Goal: Check status

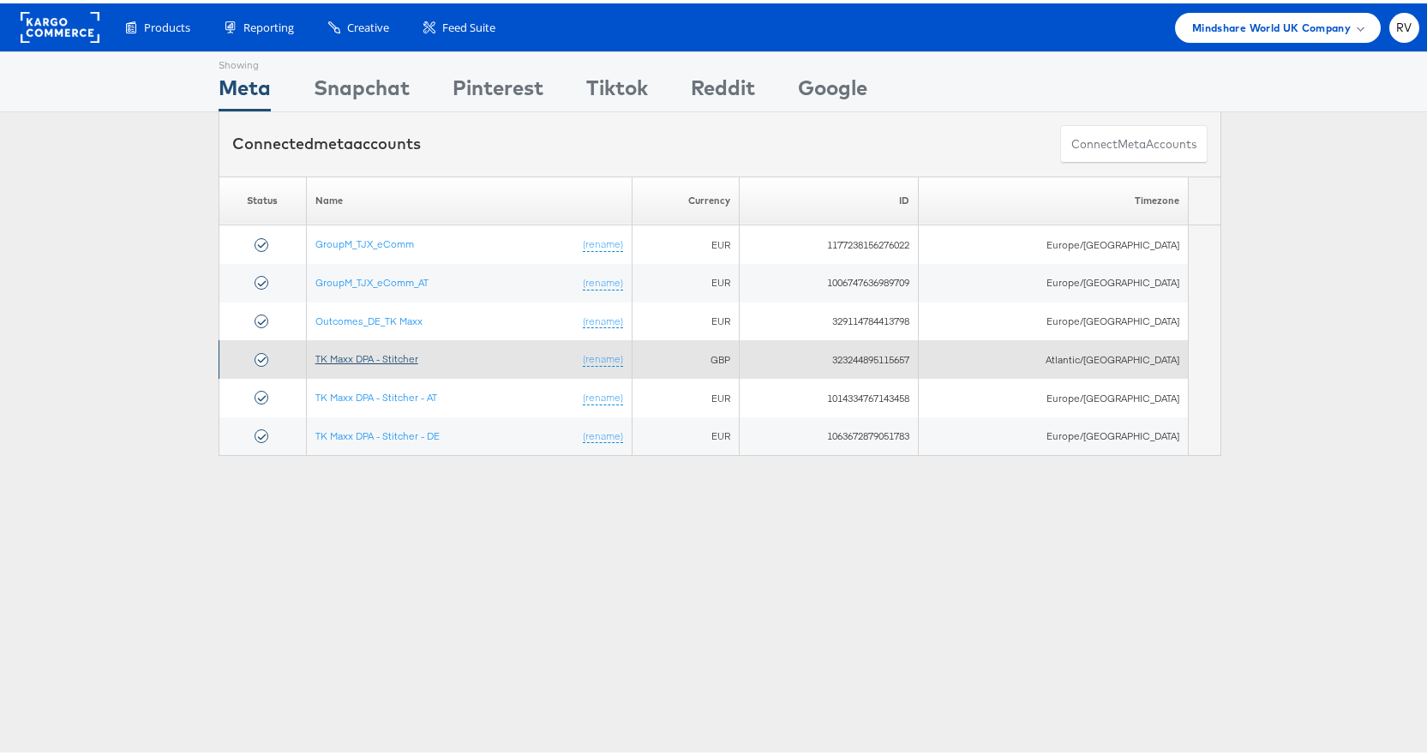
click at [415, 361] on link "TK Maxx DPA - Stitcher" at bounding box center [366, 355] width 103 height 13
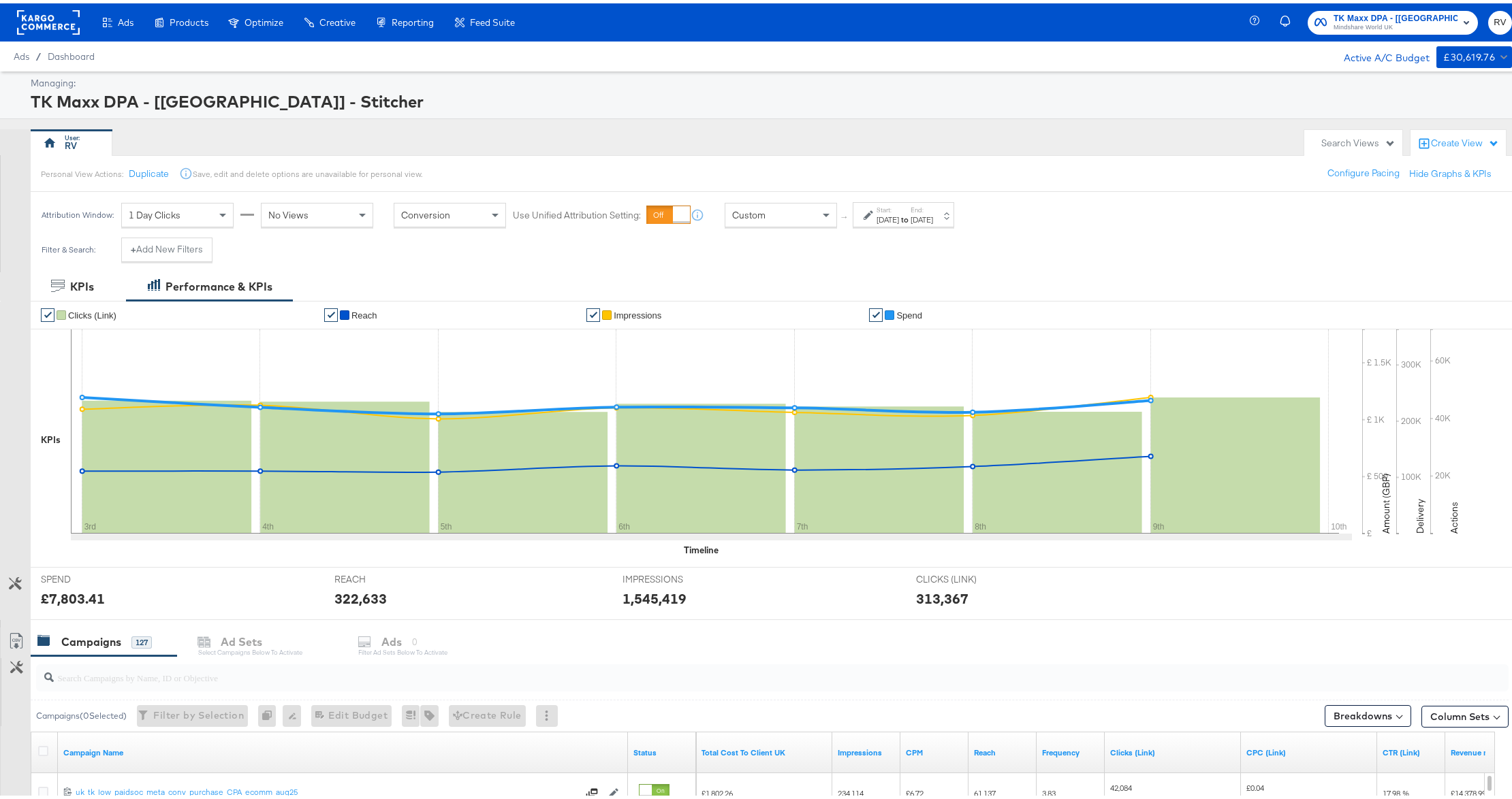
click at [933, 218] on div "Aug 9th 2025" at bounding box center [922, 217] width 22 height 11
click at [741, 327] on input "August 3rd 2025" at bounding box center [732, 319] width 145 height 25
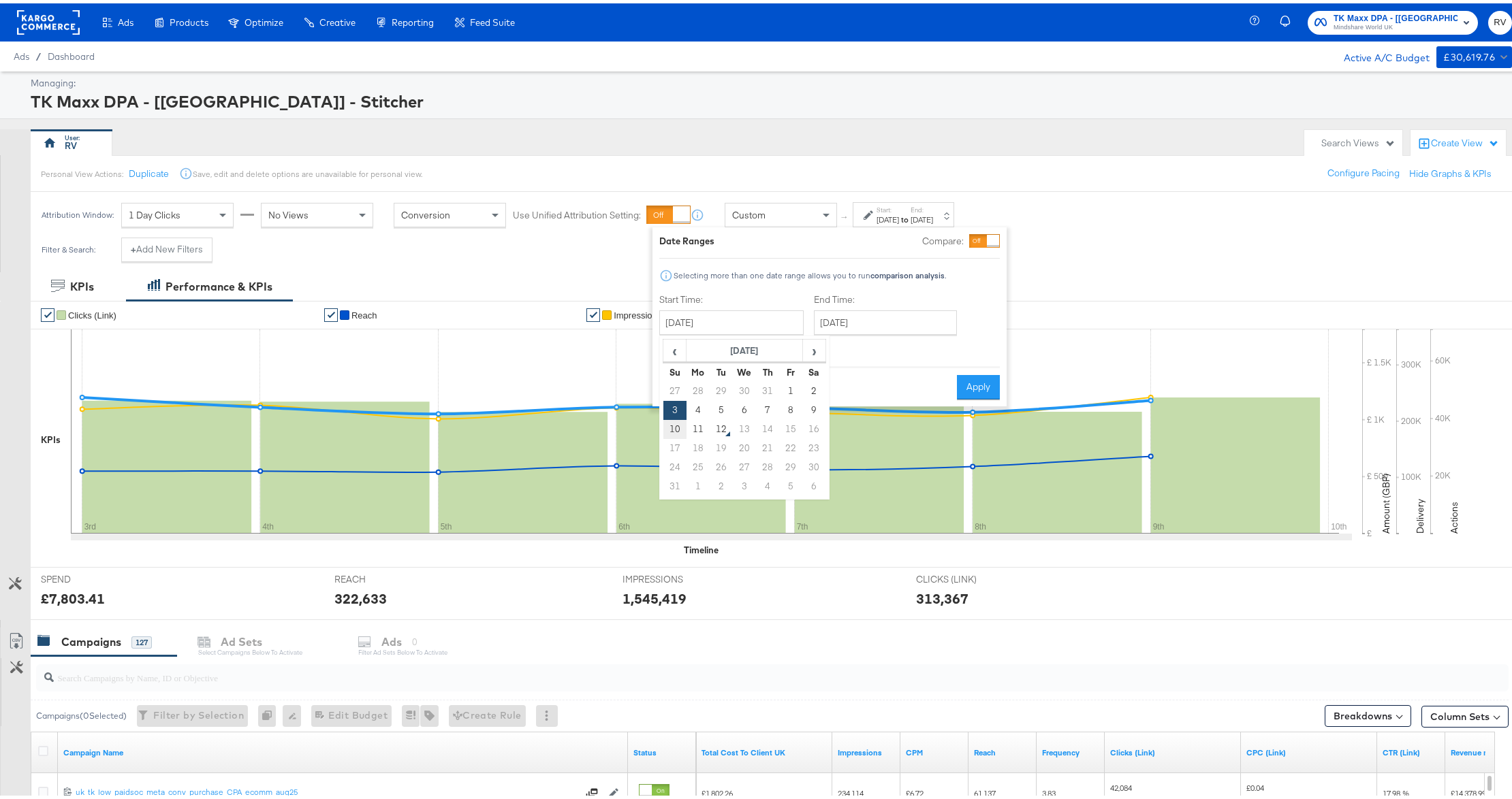
click at [673, 429] on td "10" at bounding box center [675, 427] width 23 height 19
type input "August 10th 2025"
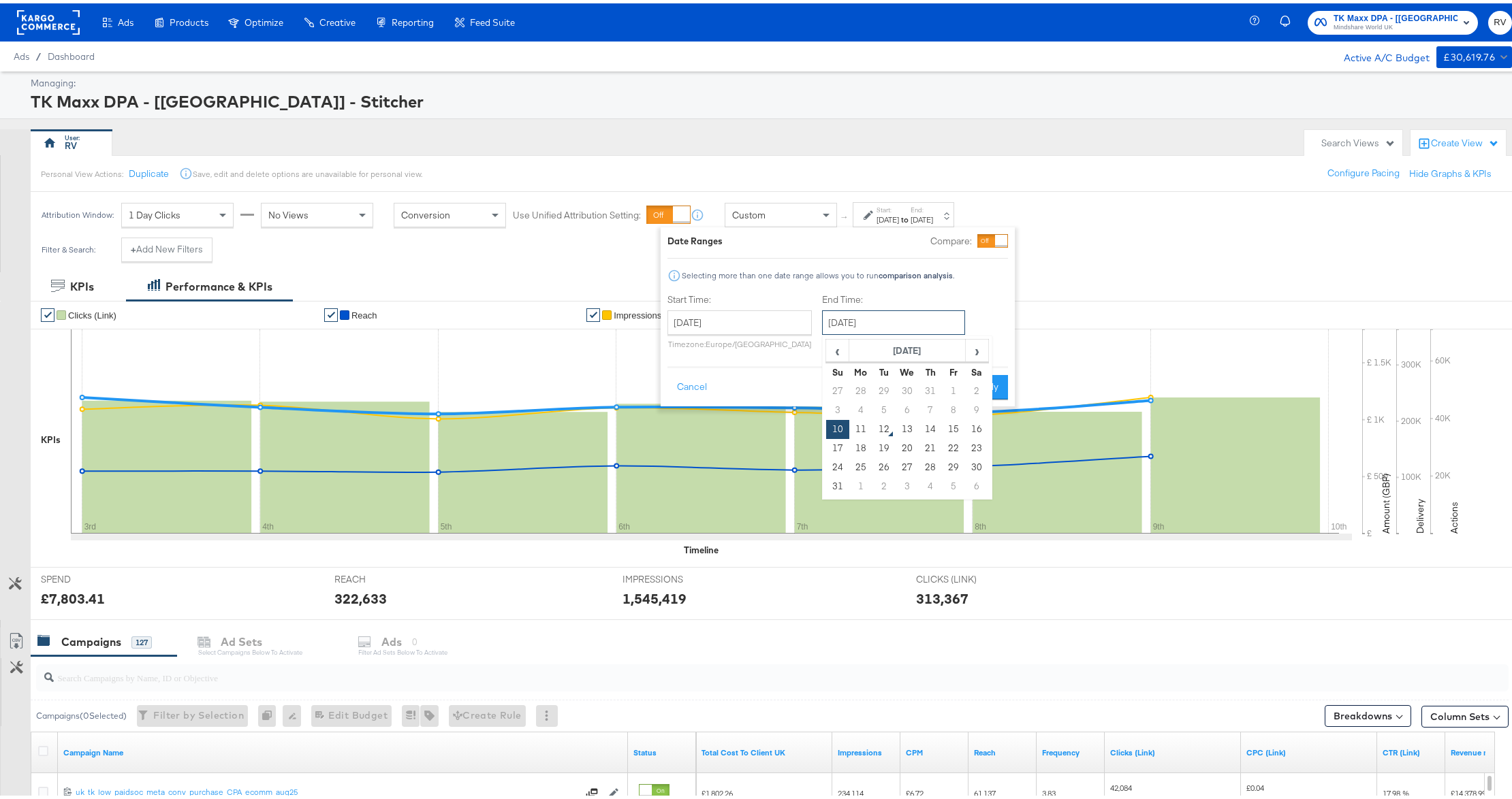
click at [849, 318] on input "August 10th 2025" at bounding box center [894, 319] width 143 height 25
click at [886, 427] on td "12" at bounding box center [884, 427] width 23 height 19
type input "August 12th 2025"
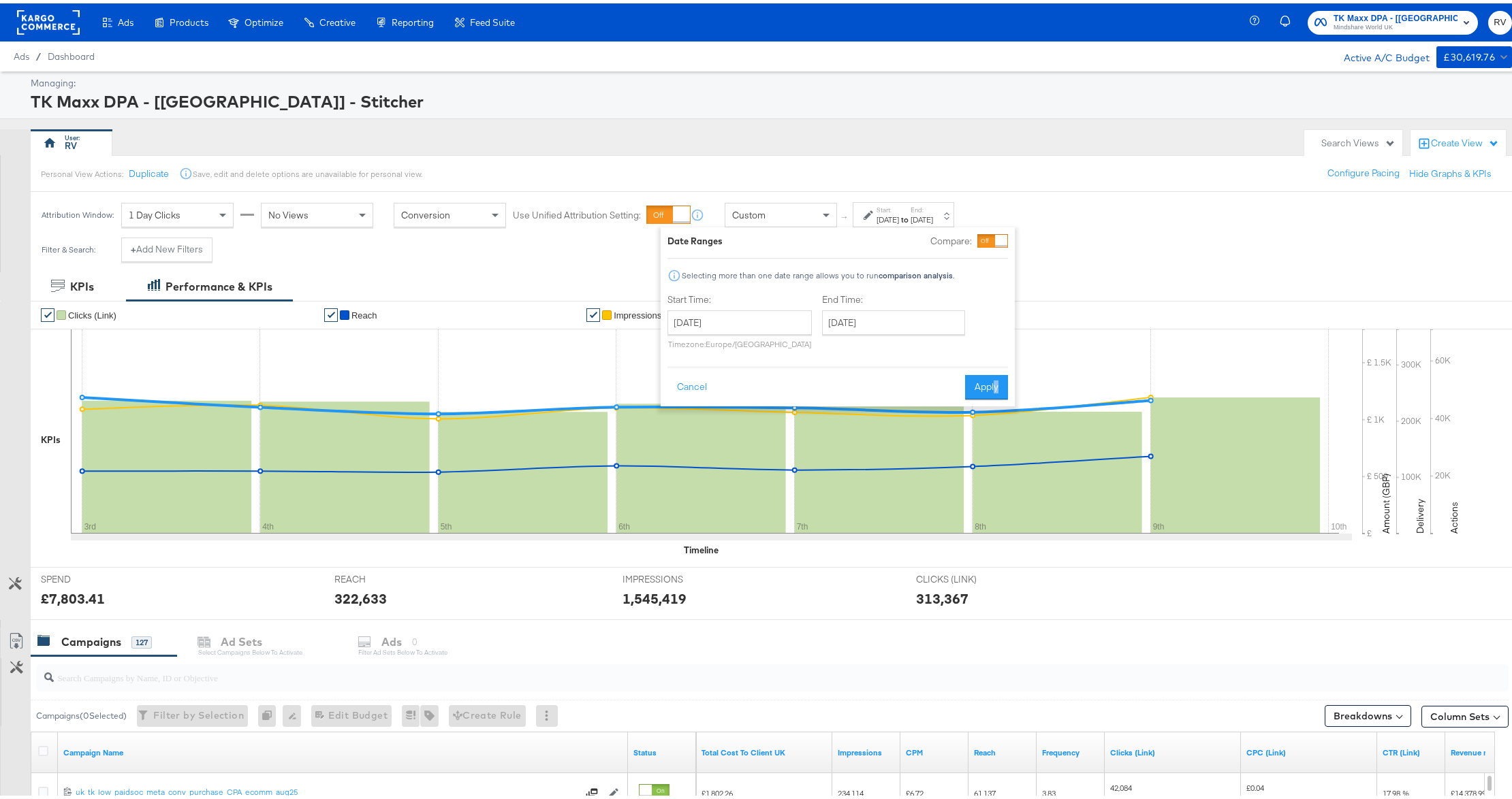
click at [996, 369] on div "Cancel Apply" at bounding box center [837, 380] width 341 height 33
click at [982, 385] on button "Apply" at bounding box center [987, 384] width 43 height 25
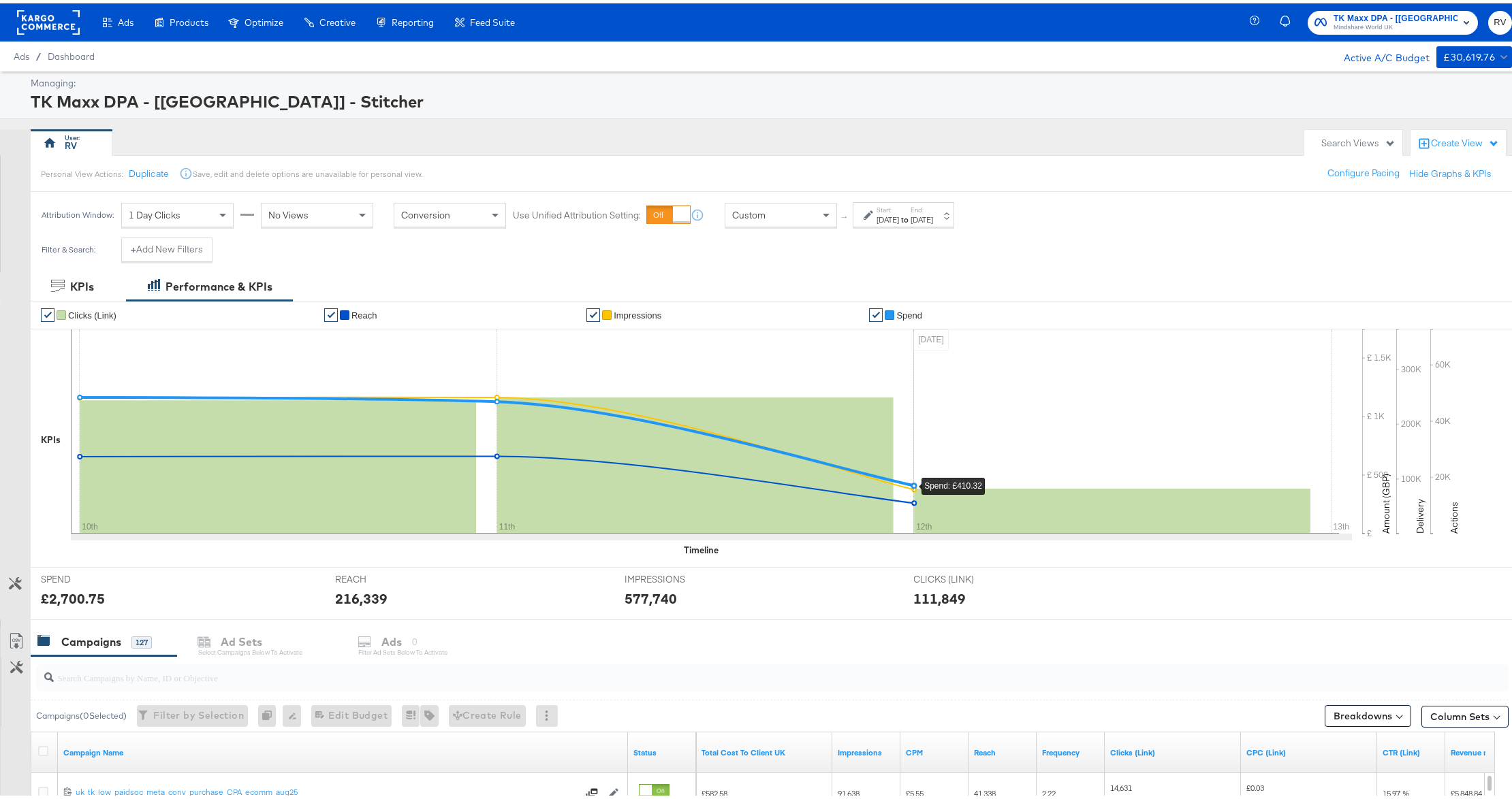
scroll to position [363, 0]
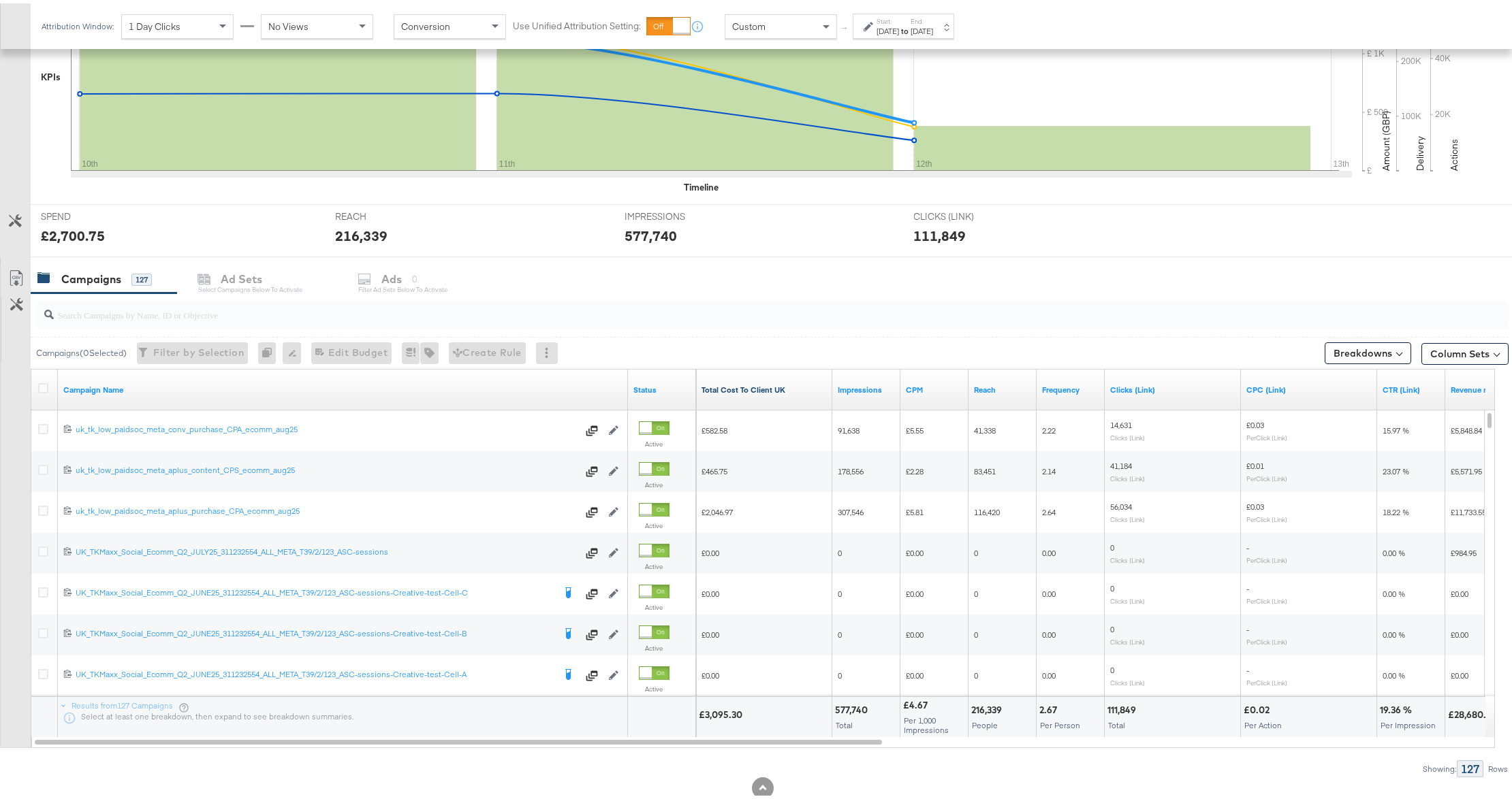
click at [756, 387] on link "Total Cost To Client UK" at bounding box center [764, 387] width 126 height 11
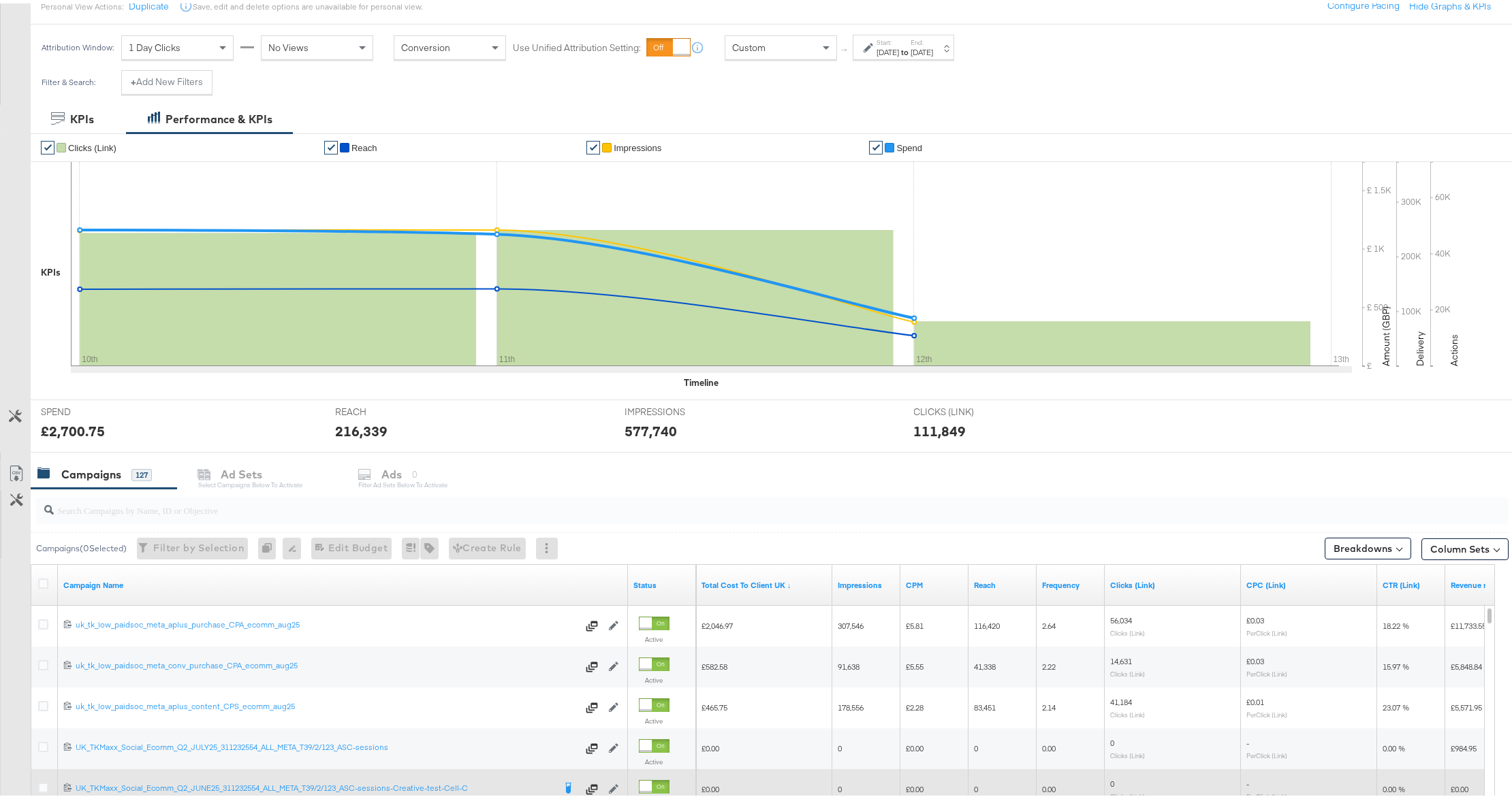
scroll to position [399, 0]
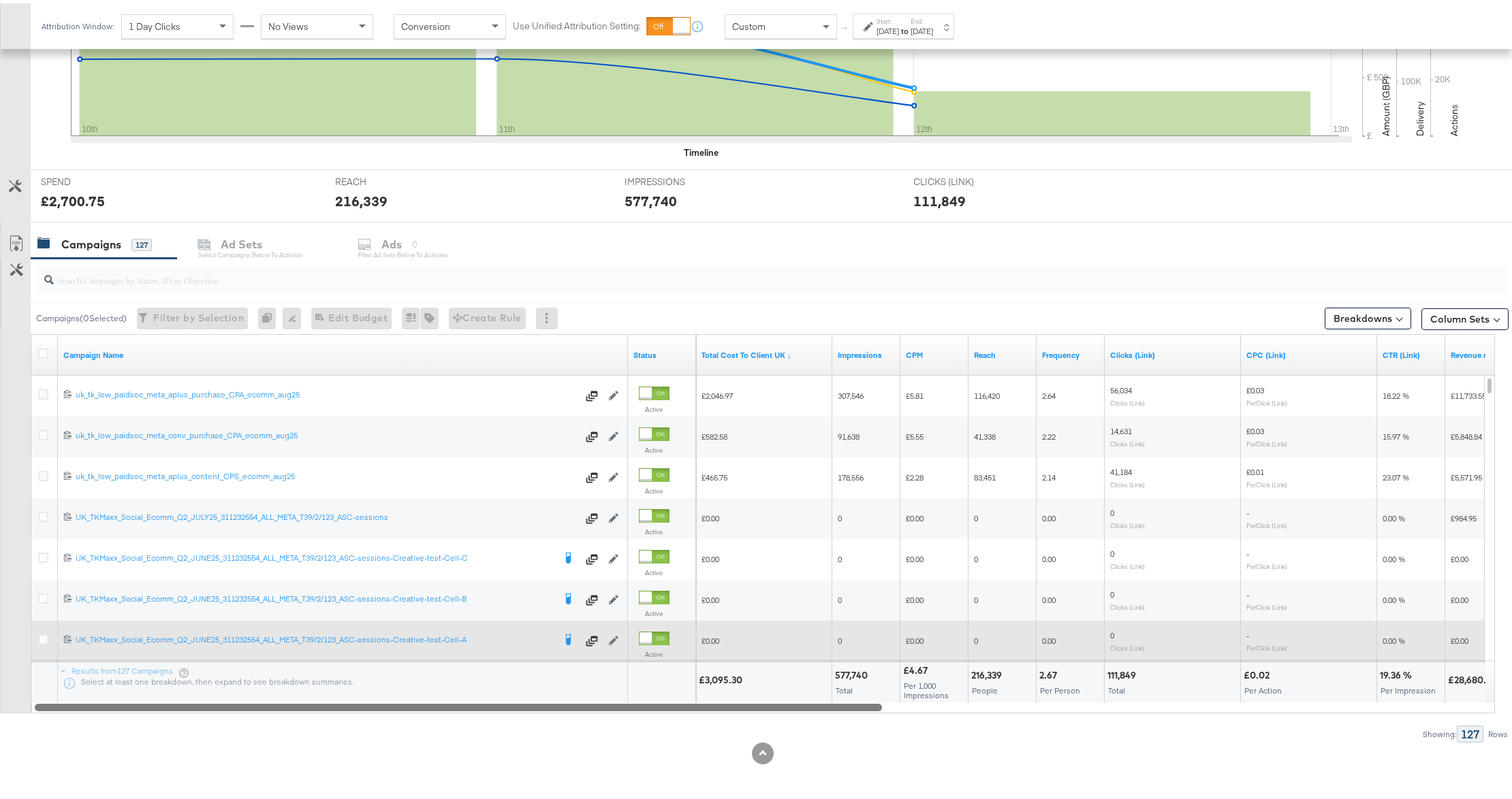
drag, startPoint x: 706, startPoint y: 703, endPoint x: 150, endPoint y: 648, distance: 558.7
click at [150, 648] on div "Campaign Name Status Total Cost To Client UK ↓ Impressions CPM Reach Frequency …" at bounding box center [763, 520] width 1464 height 379
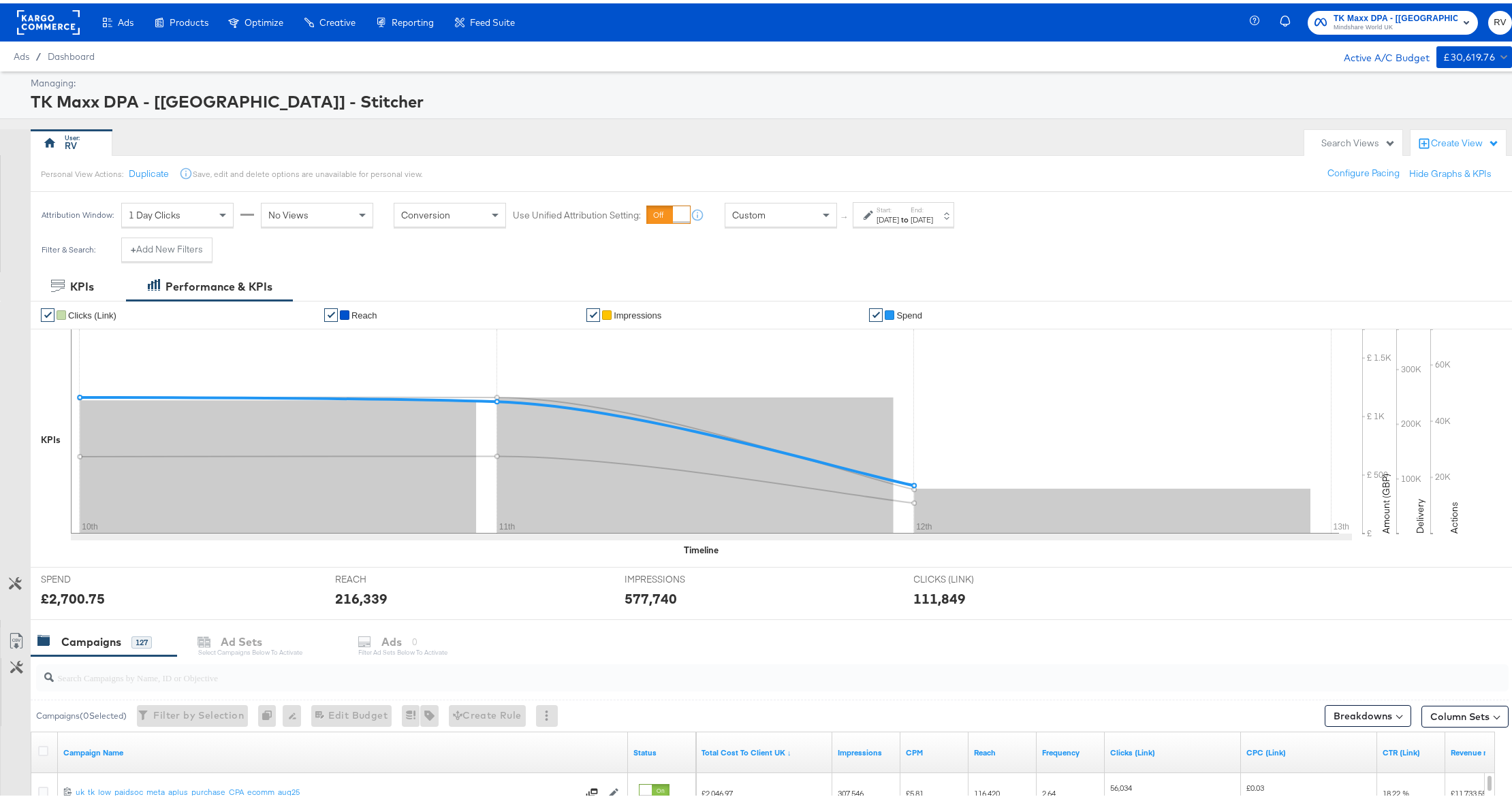
scroll to position [363, 0]
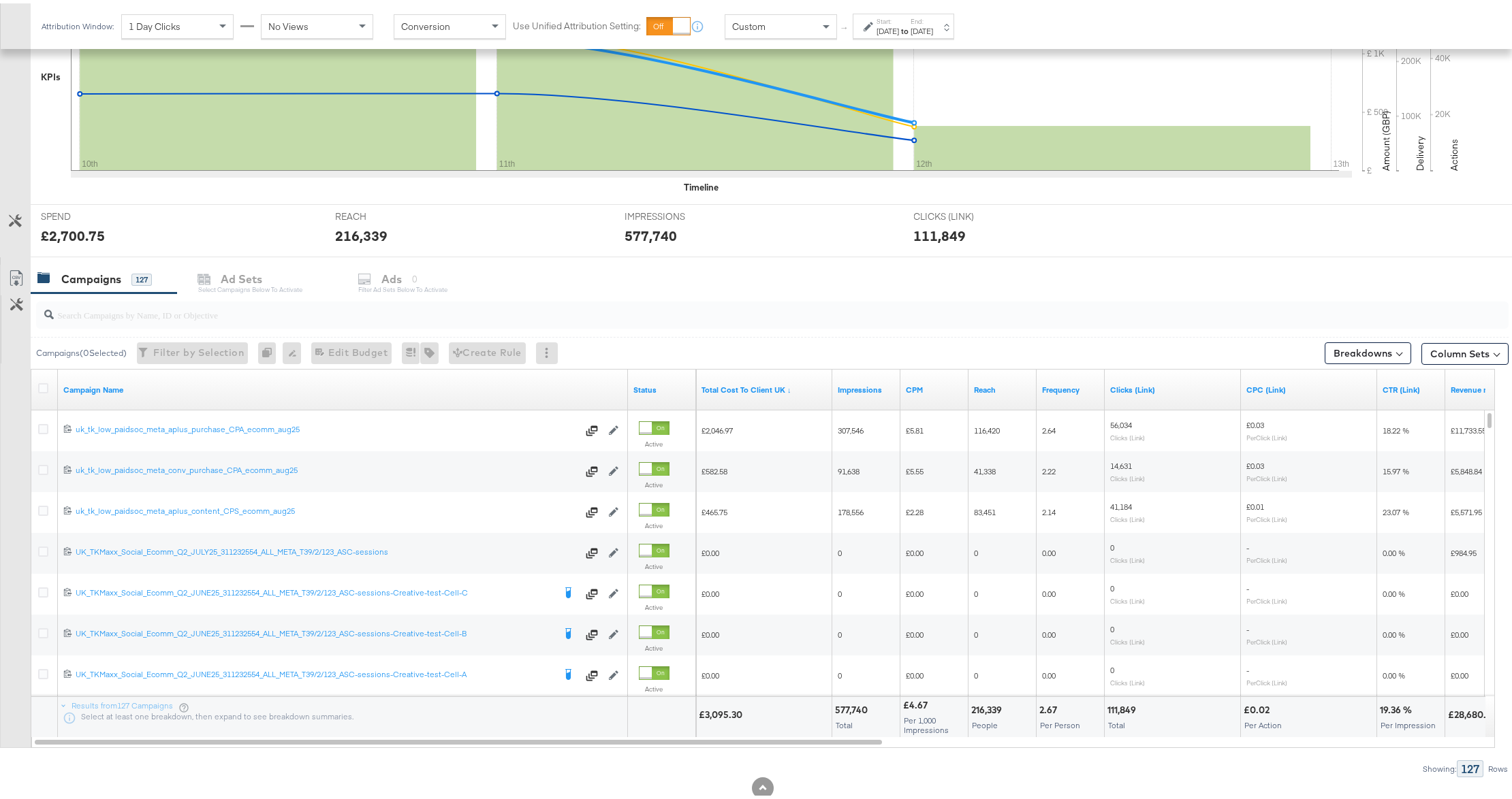
click at [888, 29] on div "Aug 10th 2025" at bounding box center [887, 28] width 22 height 11
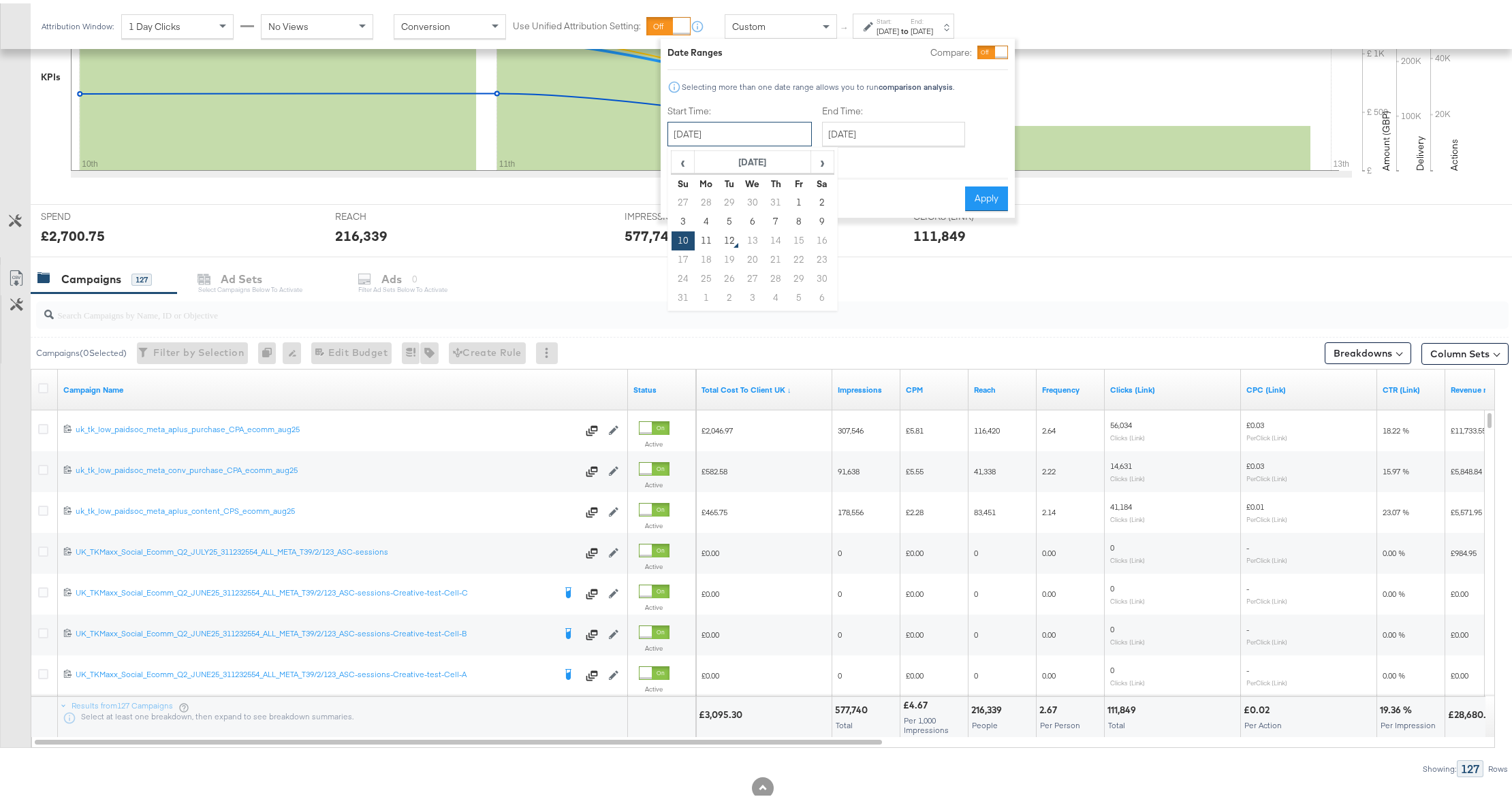
click at [765, 128] on input "August 10th 2025" at bounding box center [740, 130] width 145 height 25
click at [681, 217] on td "3" at bounding box center [683, 218] width 23 height 19
type input "August 3rd 2025"
click at [837, 134] on input "August 12th 2025" at bounding box center [889, 130] width 143 height 25
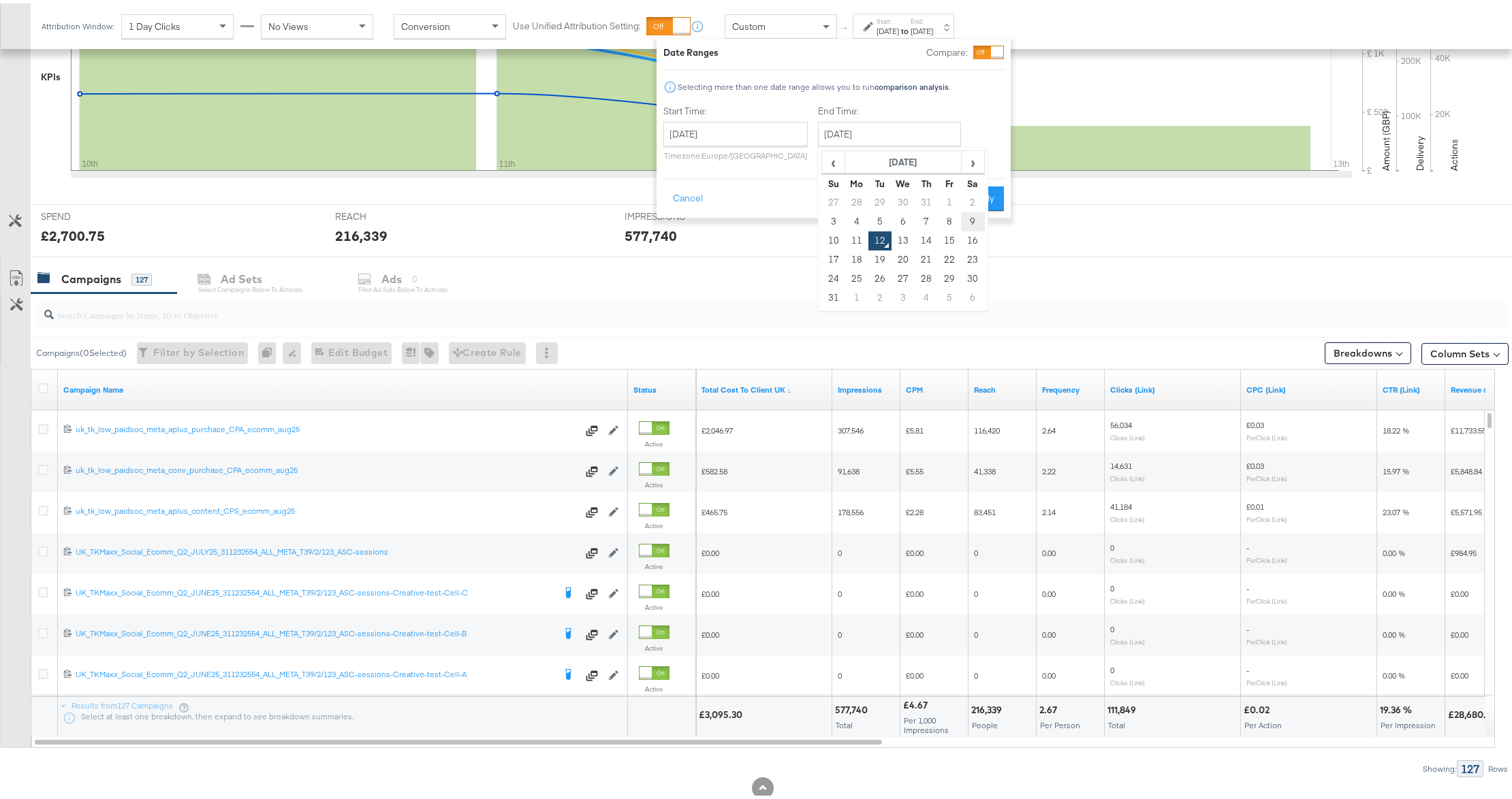
click at [969, 223] on td "9" at bounding box center [972, 218] width 23 height 19
type input "August 9th 2025"
click at [986, 183] on div "Cancel Apply" at bounding box center [829, 191] width 341 height 33
click at [976, 188] on button "Apply" at bounding box center [978, 195] width 43 height 25
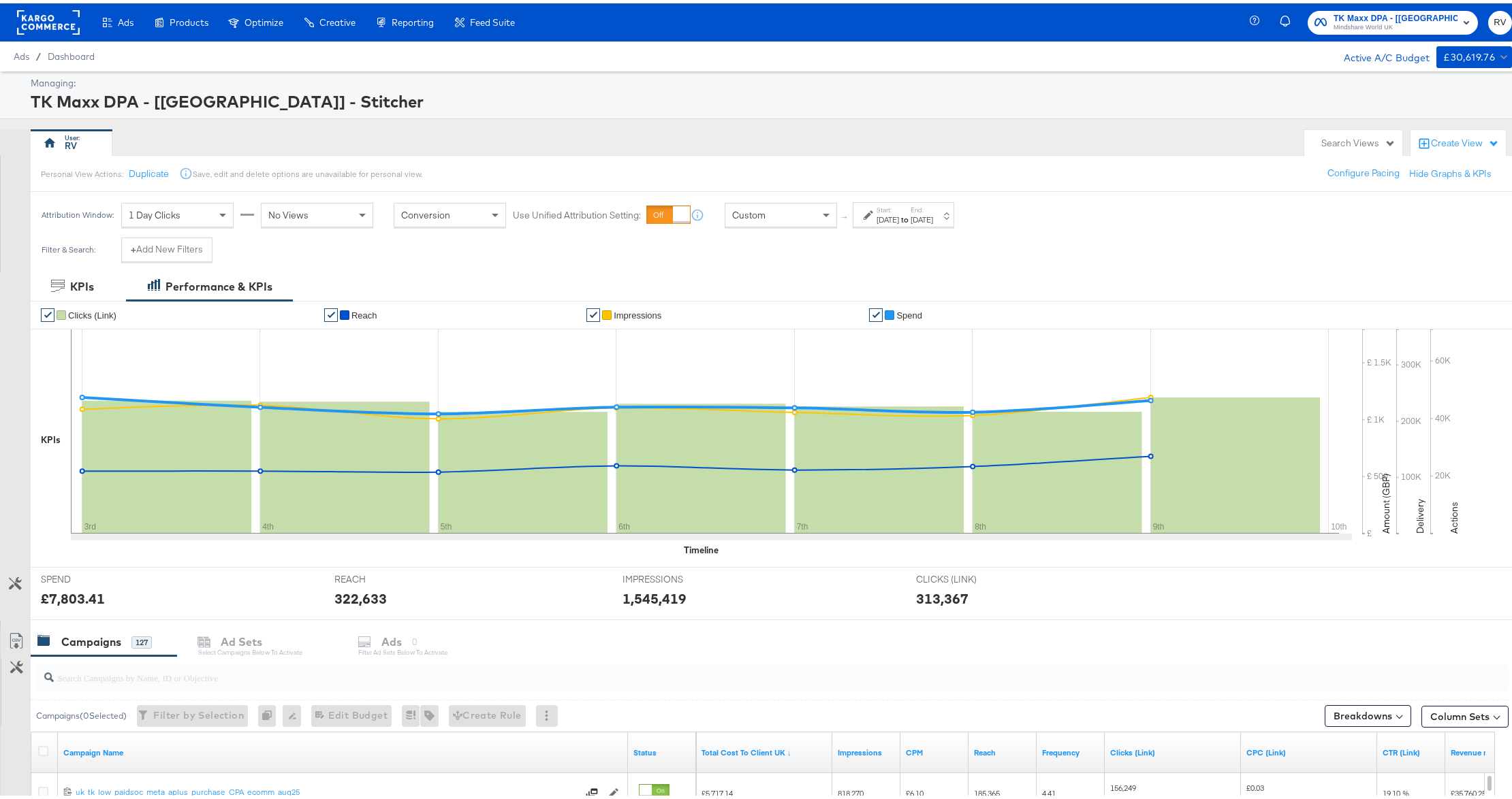
scroll to position [399, 0]
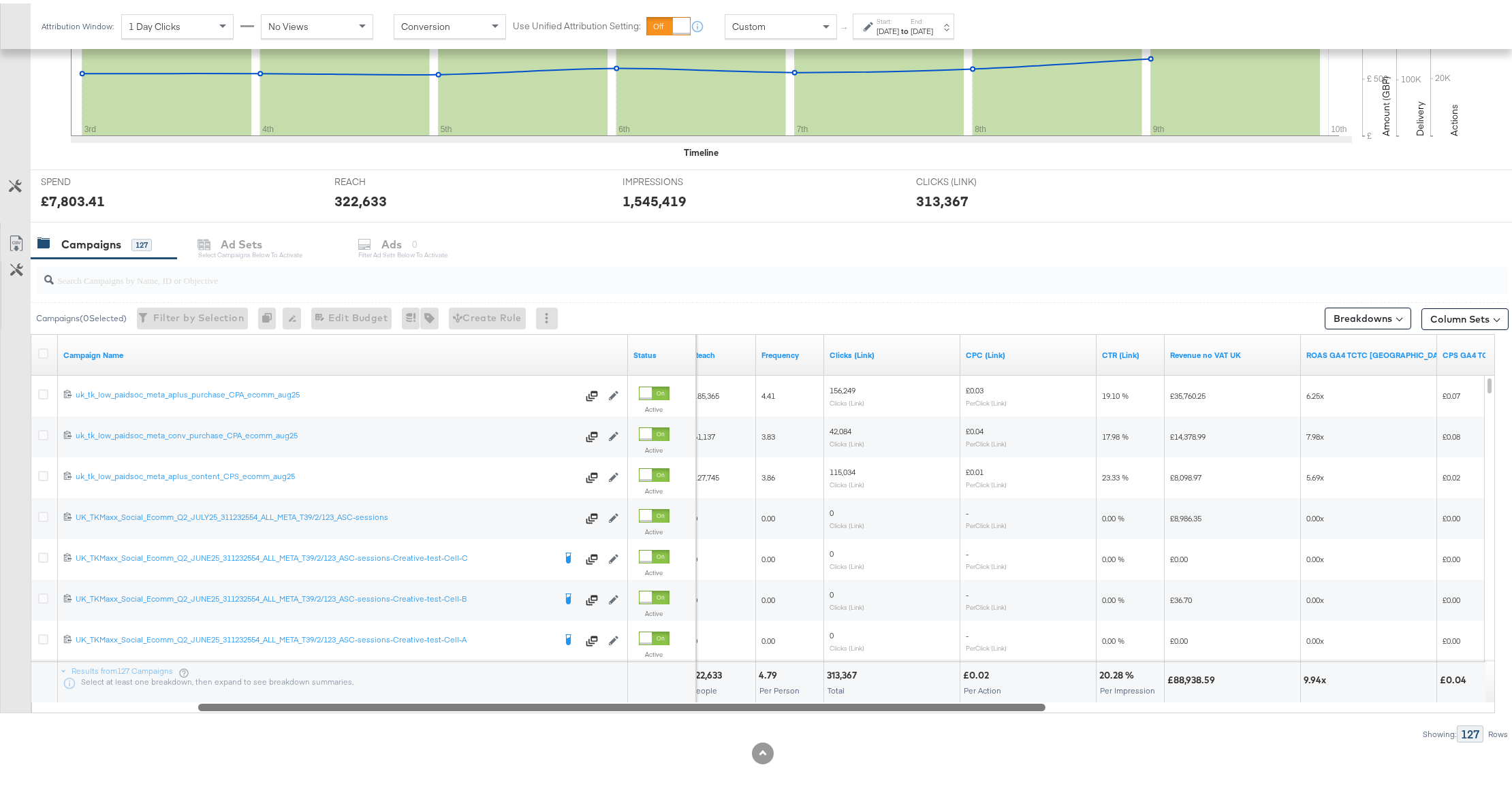
drag, startPoint x: 734, startPoint y: 705, endPoint x: 658, endPoint y: 766, distance: 97.5
click at [658, 766] on div "KPIs Performance & KPIs Customize KPIs ✔ Clicks (Link) ✔ Reach ✔ Impressions ✔ …" at bounding box center [763, 334] width 1526 height 927
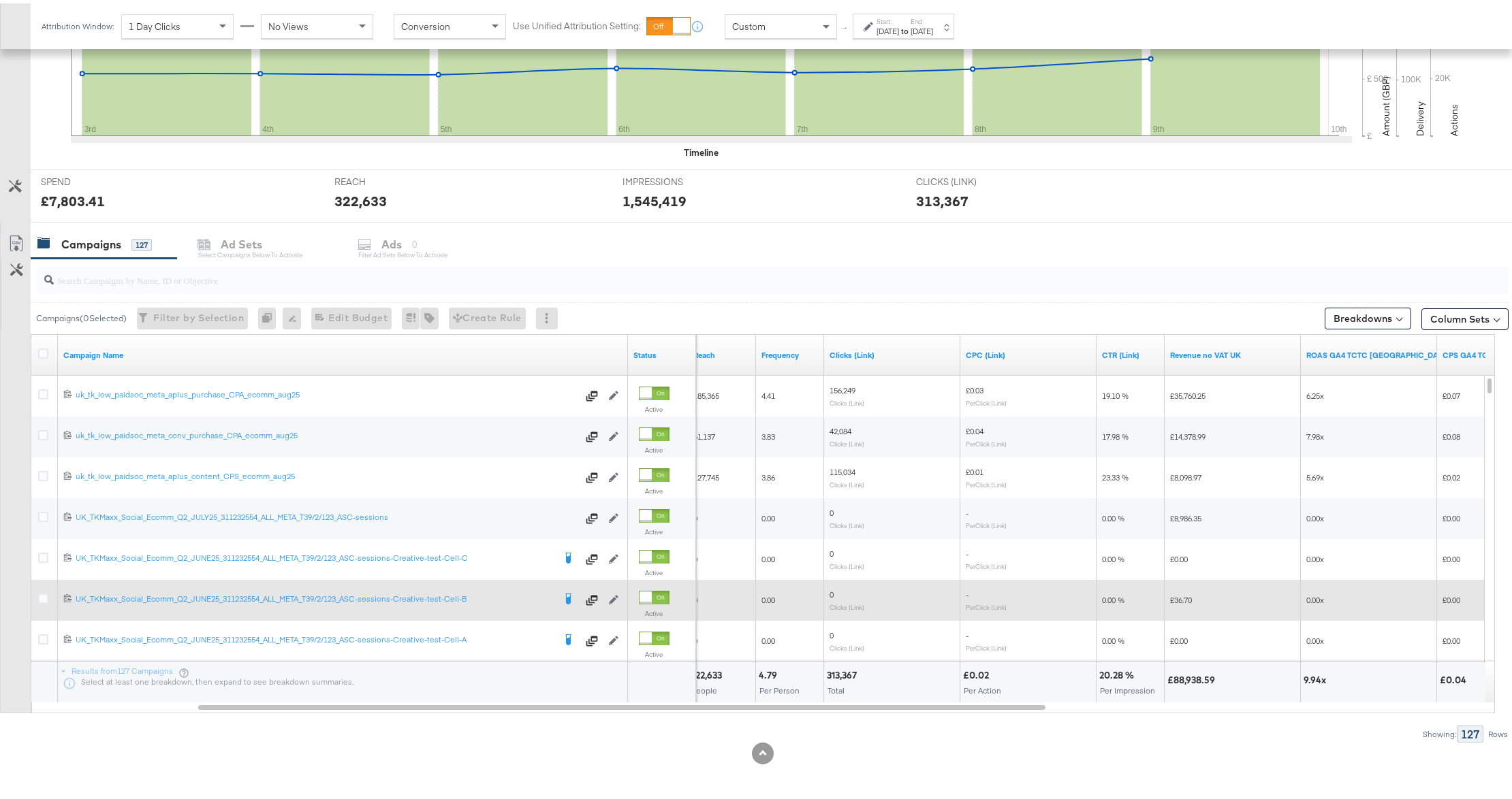
scroll to position [36, 0]
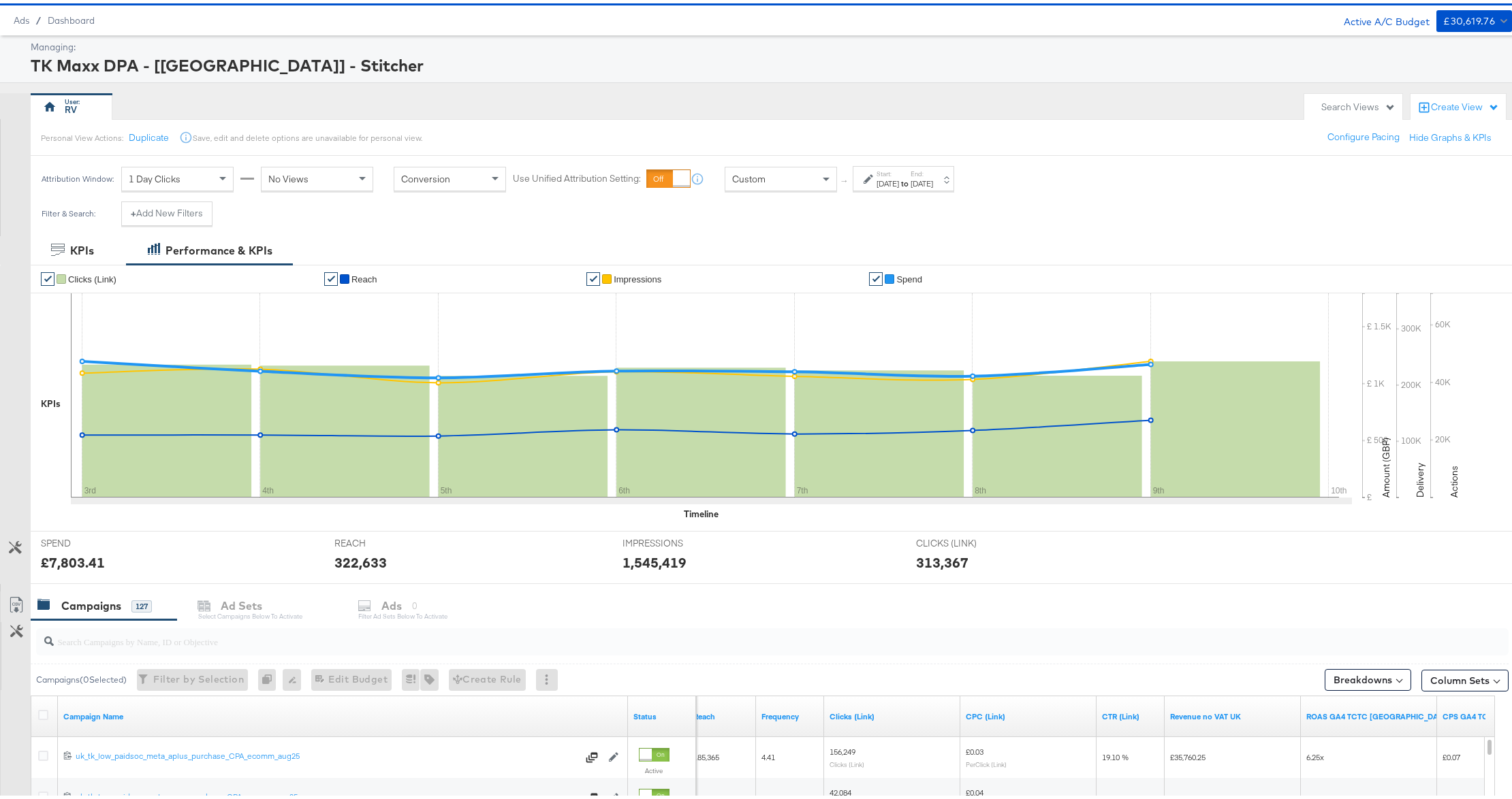
click at [889, 183] on div "Aug 3rd 2025" at bounding box center [887, 180] width 22 height 11
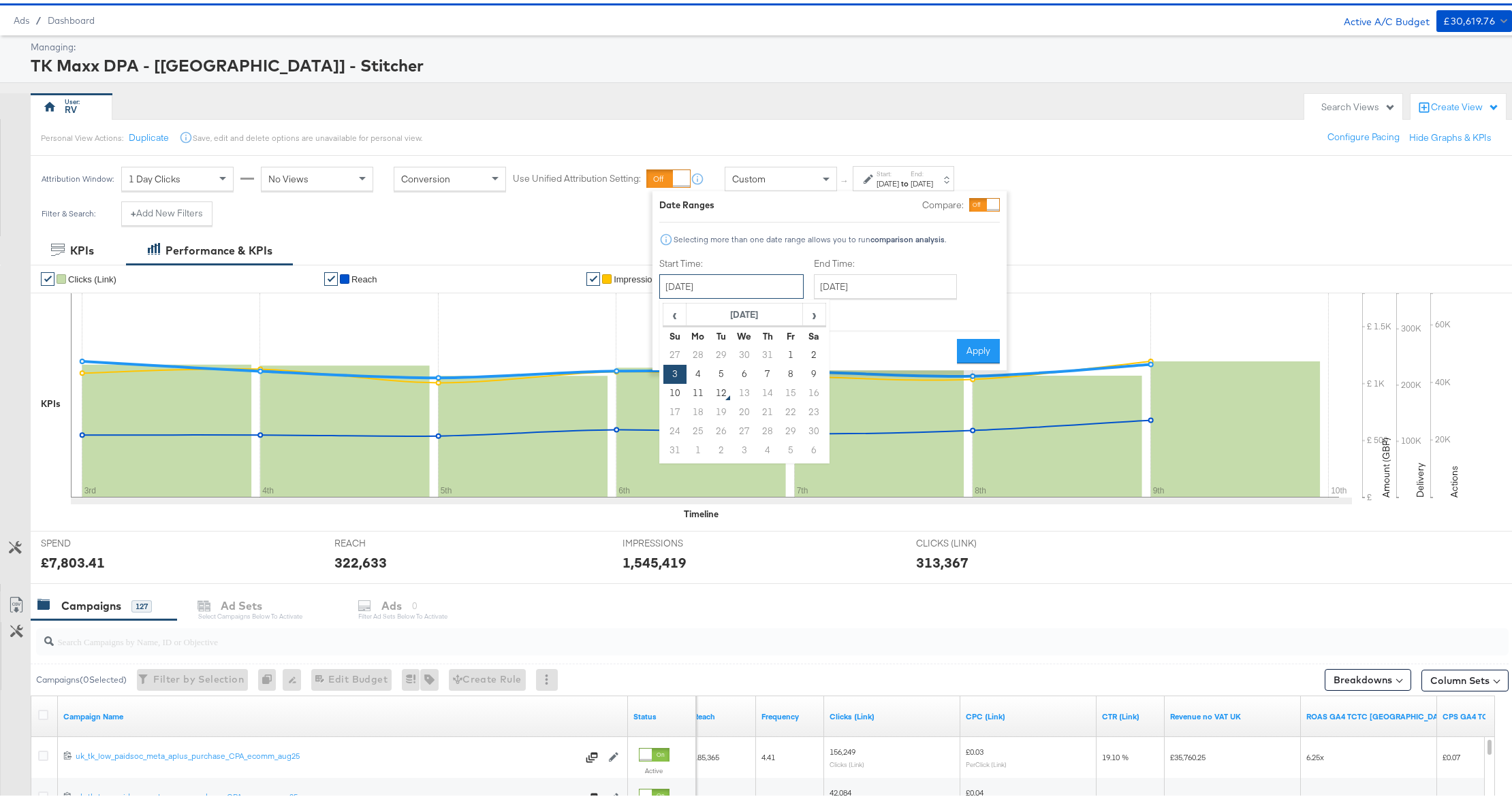
click at [717, 284] on input "August 3rd 2025" at bounding box center [732, 283] width 145 height 25
click at [670, 383] on td "10" at bounding box center [675, 390] width 23 height 19
type input "August 10th 2025"
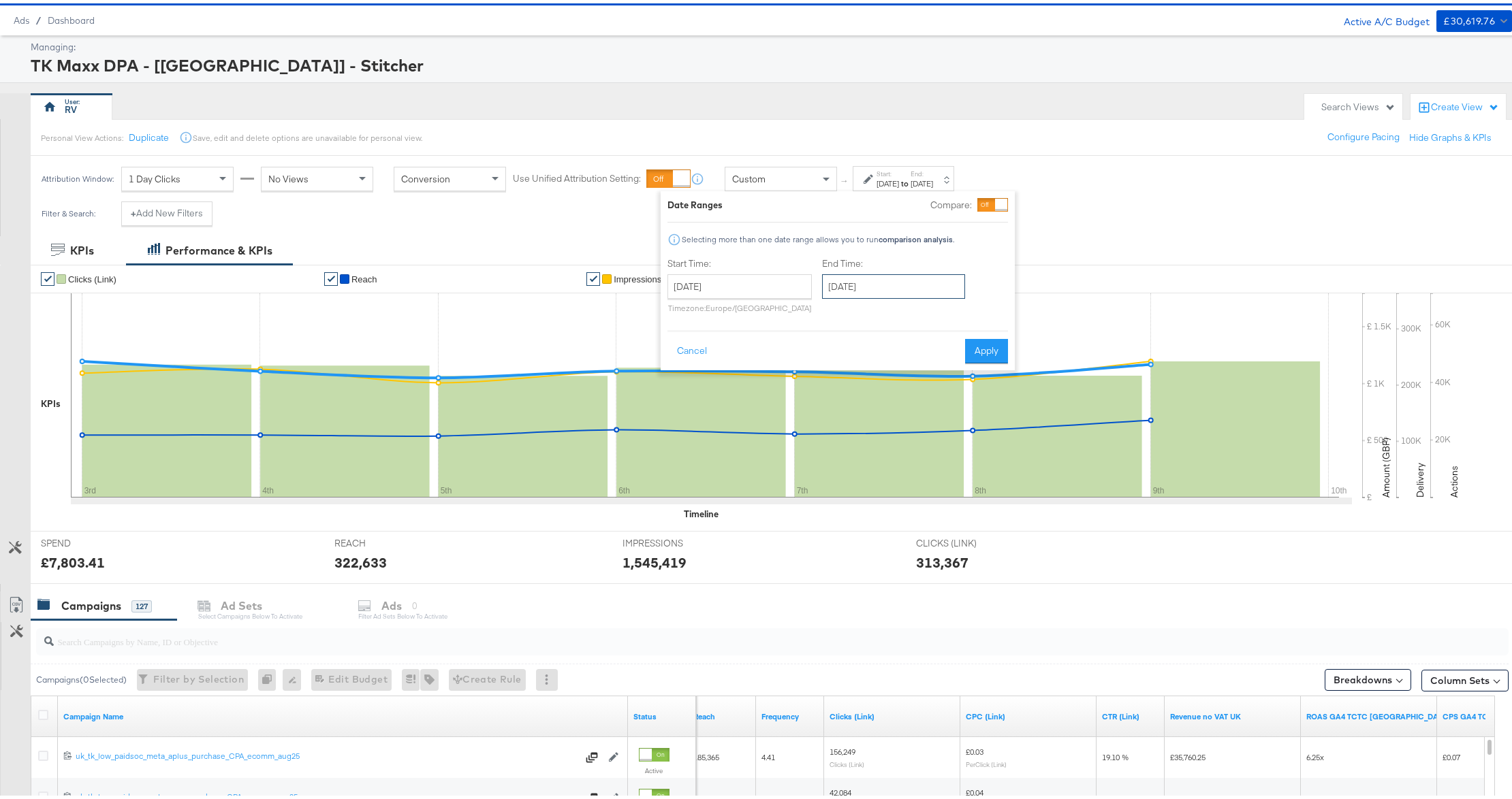
click at [849, 288] on input "August 10th 2025" at bounding box center [894, 283] width 143 height 25
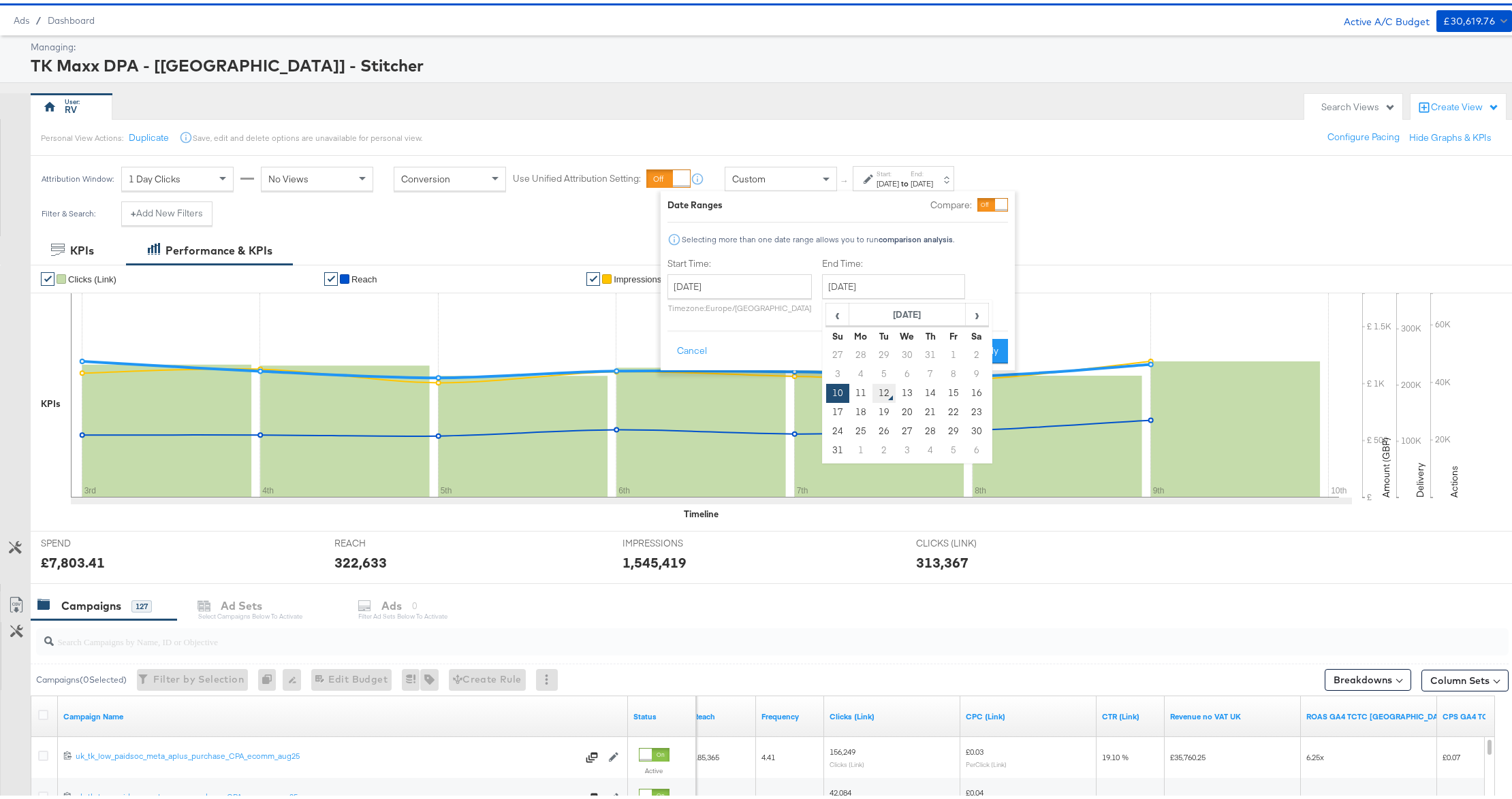
click at [879, 398] on td "12" at bounding box center [884, 390] width 23 height 19
type input "August 12th 2025"
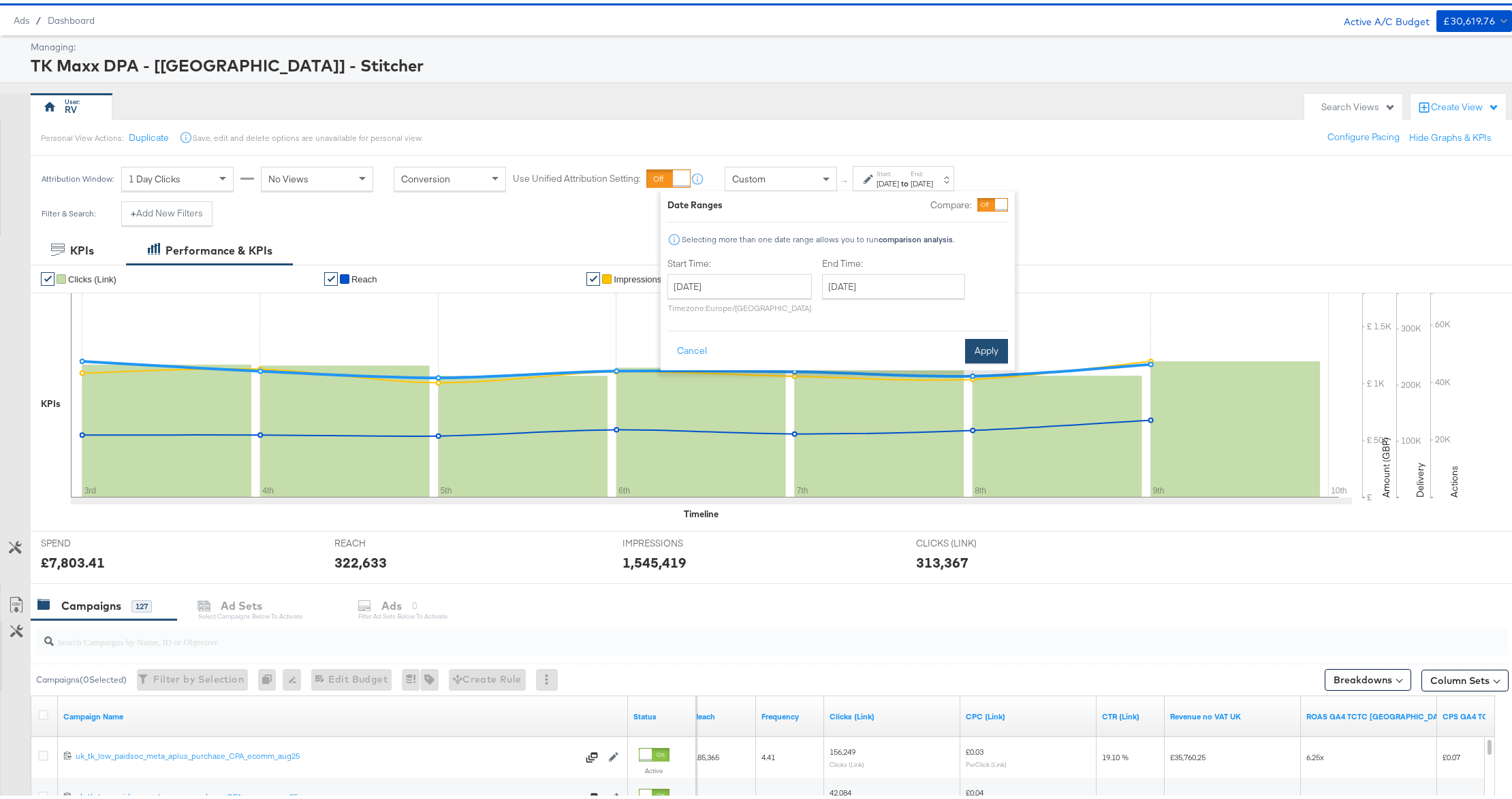
click at [982, 352] on button "Apply" at bounding box center [987, 348] width 43 height 25
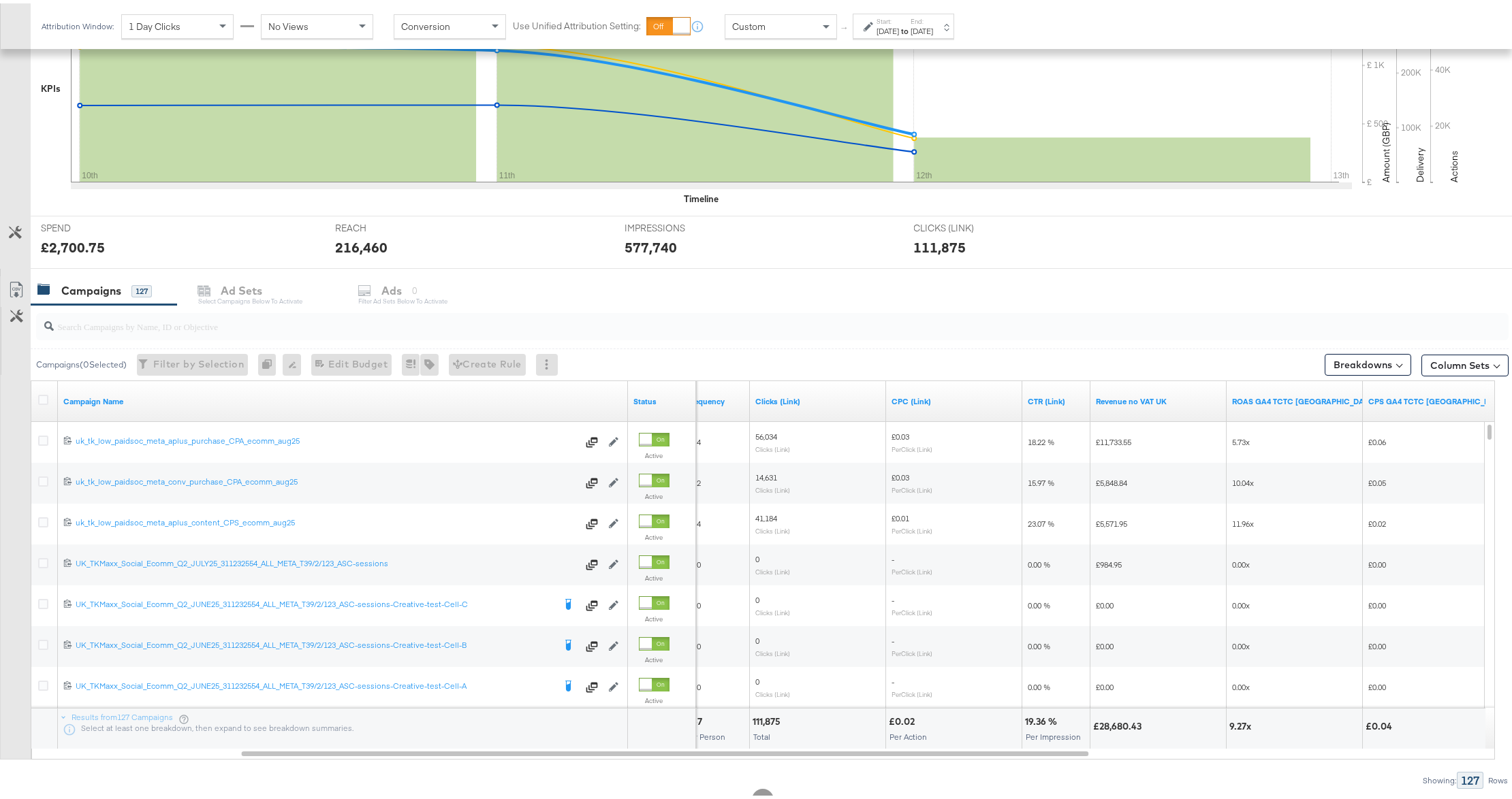
scroll to position [218, 0]
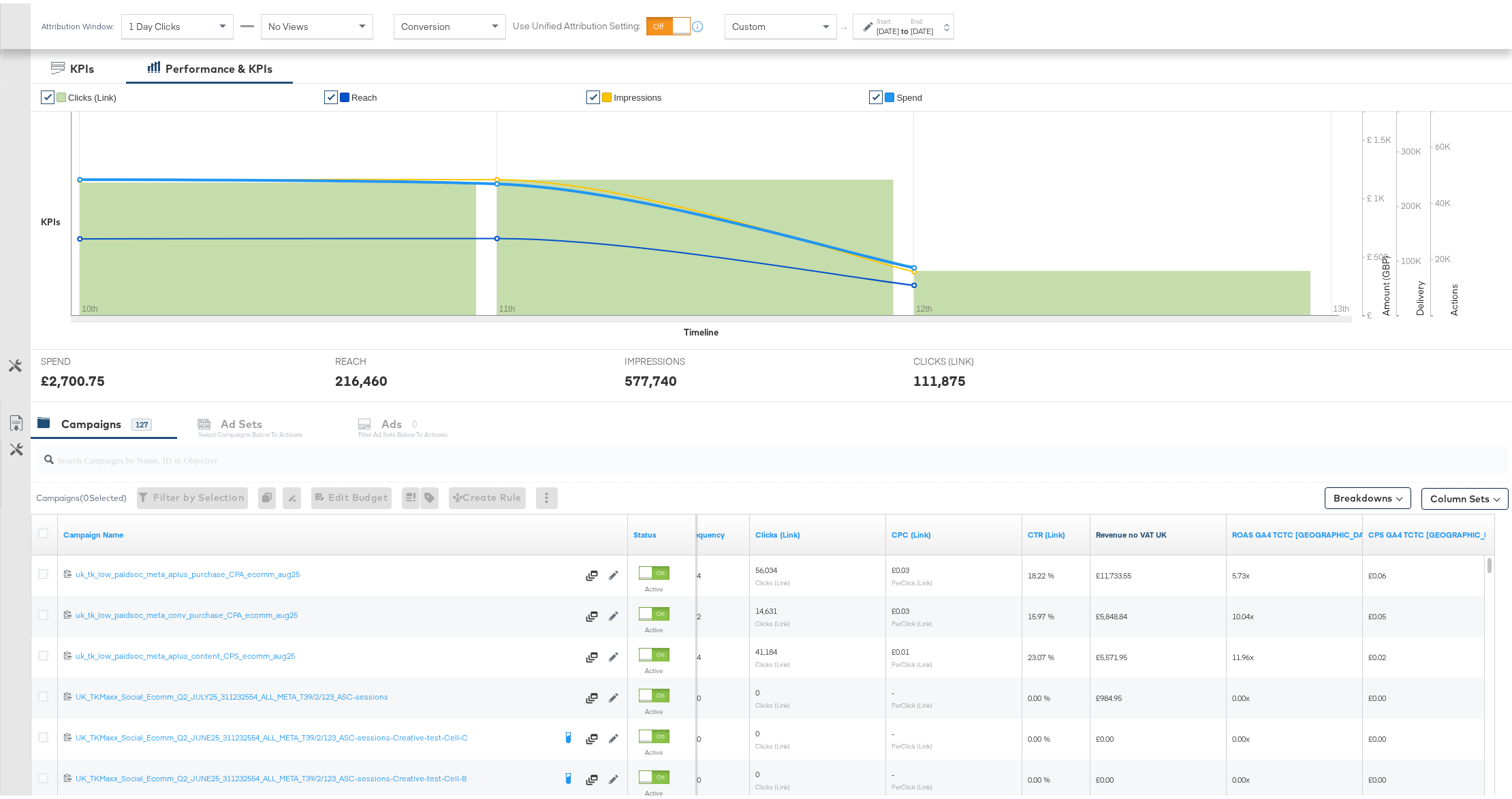
click at [1142, 537] on link "Revenue no VAT UK" at bounding box center [1158, 532] width 126 height 11
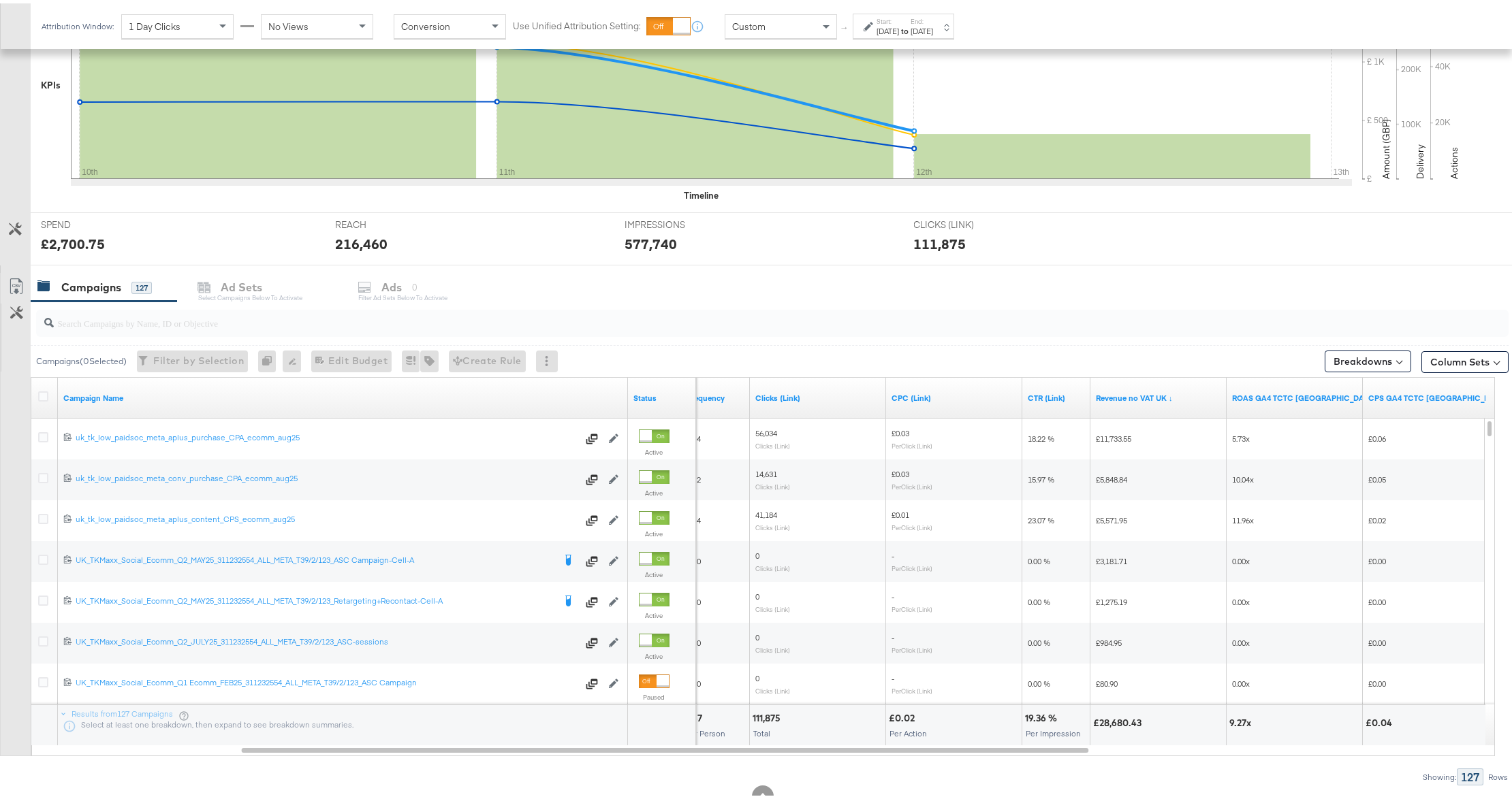
scroll to position [399, 0]
